Goal: Task Accomplishment & Management: Use online tool/utility

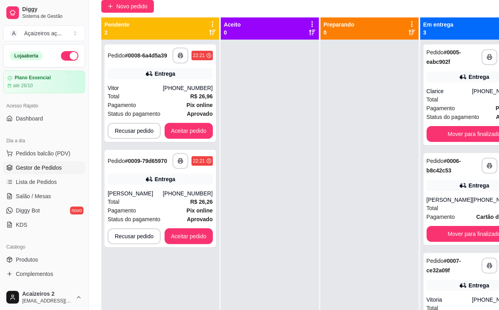
scroll to position [5, 0]
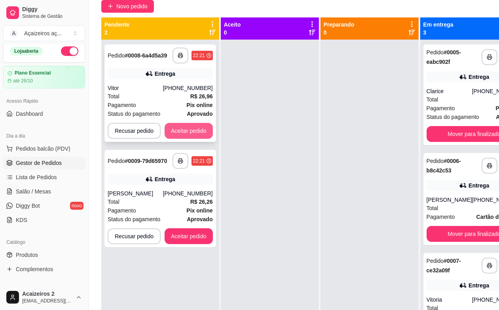
click at [193, 137] on button "Aceitar pedido" at bounding box center [189, 131] width 48 height 16
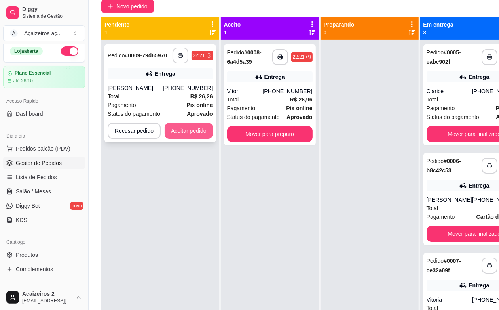
click at [199, 135] on button "Aceitar pedido" at bounding box center [189, 131] width 48 height 16
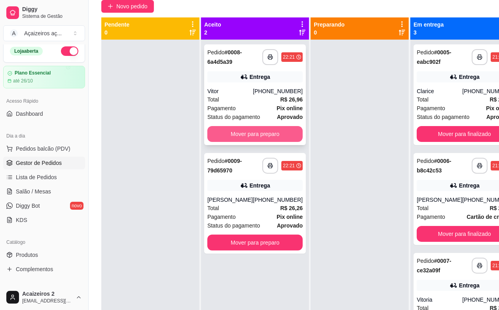
click at [230, 135] on button "Mover para preparo" at bounding box center [254, 134] width 95 height 16
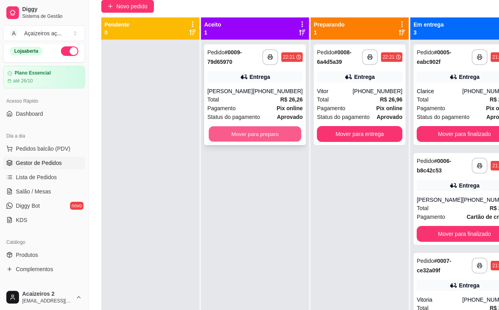
click at [247, 138] on button "Mover para preparo" at bounding box center [255, 133] width 93 height 15
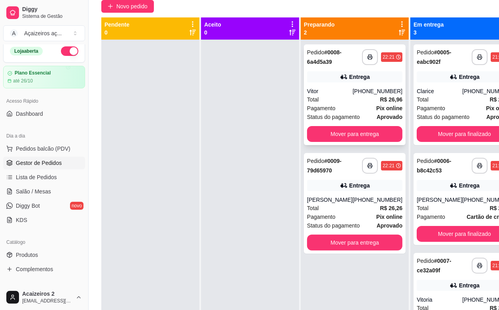
click at [323, 100] on div "Total R$ 26,96" at bounding box center [354, 99] width 95 height 9
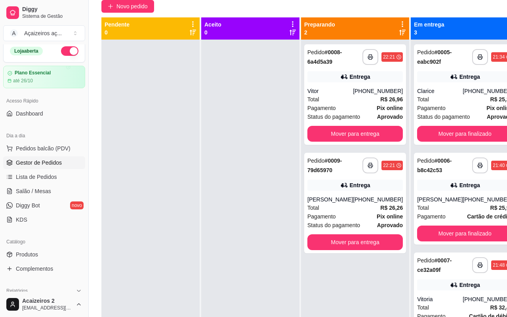
scroll to position [113, 0]
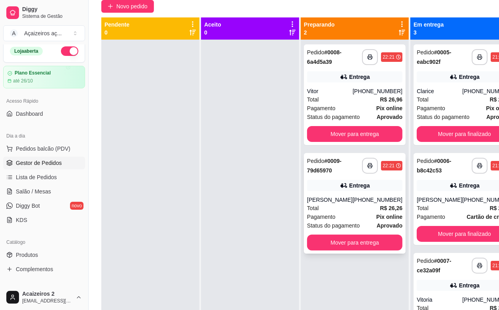
click at [313, 179] on div "**********" at bounding box center [355, 203] width 102 height 101
click at [426, 122] on div "**********" at bounding box center [465, 94] width 102 height 101
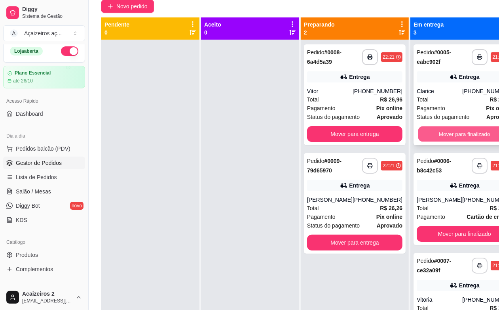
click at [421, 138] on button "Mover para finalizado" at bounding box center [464, 133] width 93 height 15
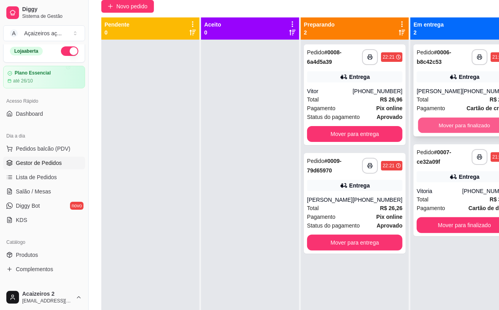
click at [420, 121] on button "Mover para finalizado" at bounding box center [464, 125] width 93 height 15
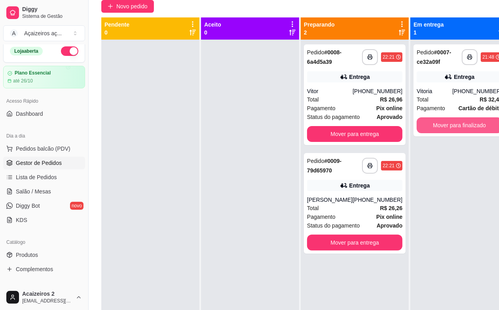
click at [420, 121] on button "Mover para finalizado" at bounding box center [460, 125] width 86 height 16
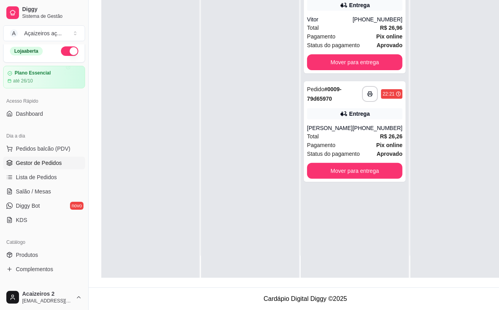
scroll to position [128, 0]
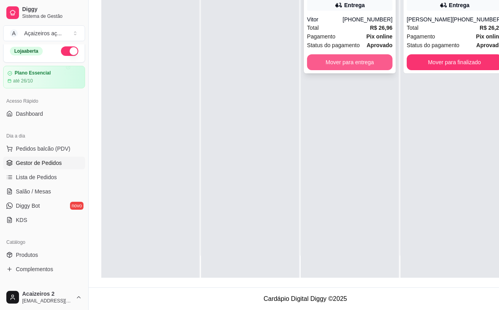
click at [367, 54] on button "Mover para entrega" at bounding box center [350, 62] width 86 height 16
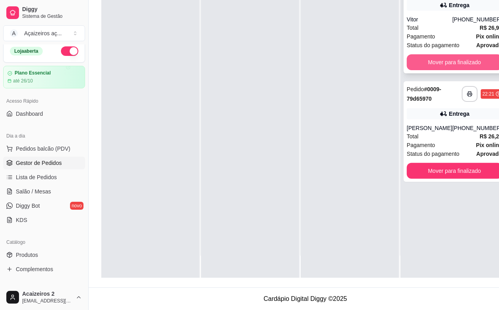
click at [443, 57] on button "Mover para finalizado" at bounding box center [454, 62] width 95 height 16
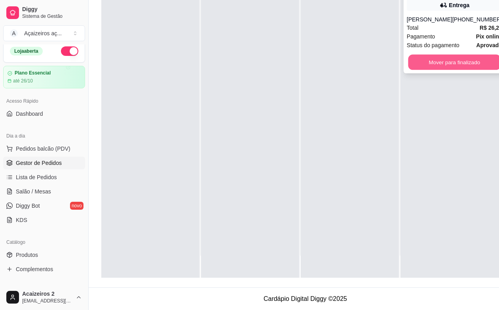
click at [464, 57] on button "Mover para finalizado" at bounding box center [455, 62] width 93 height 15
